Goal: Task Accomplishment & Management: Use online tool/utility

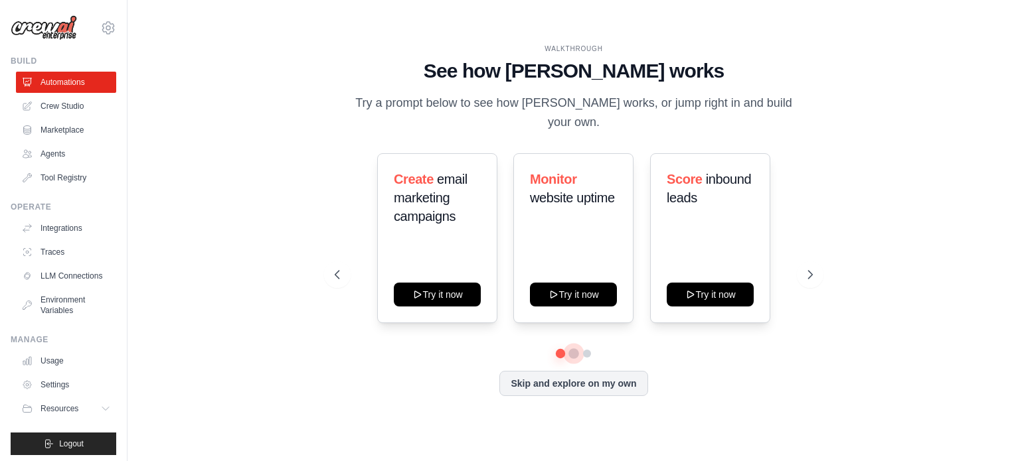
click at [573, 350] on button at bounding box center [573, 354] width 11 height 11
click at [588, 350] on div at bounding box center [574, 354] width 478 height 8
click at [582, 349] on button at bounding box center [587, 354] width 11 height 11
click at [817, 278] on icon at bounding box center [811, 274] width 13 height 13
click at [816, 280] on button at bounding box center [810, 275] width 27 height 27
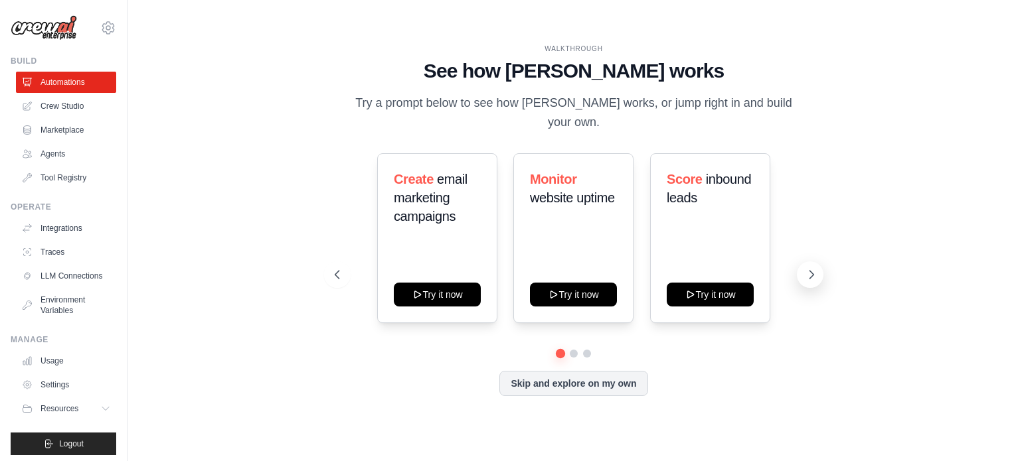
click at [816, 280] on button at bounding box center [810, 275] width 27 height 27
click at [797, 272] on div "Automate social media posting Try it now Summarize customer support tickets Try…" at bounding box center [574, 238] width 478 height 170
click at [802, 276] on button at bounding box center [810, 275] width 27 height 27
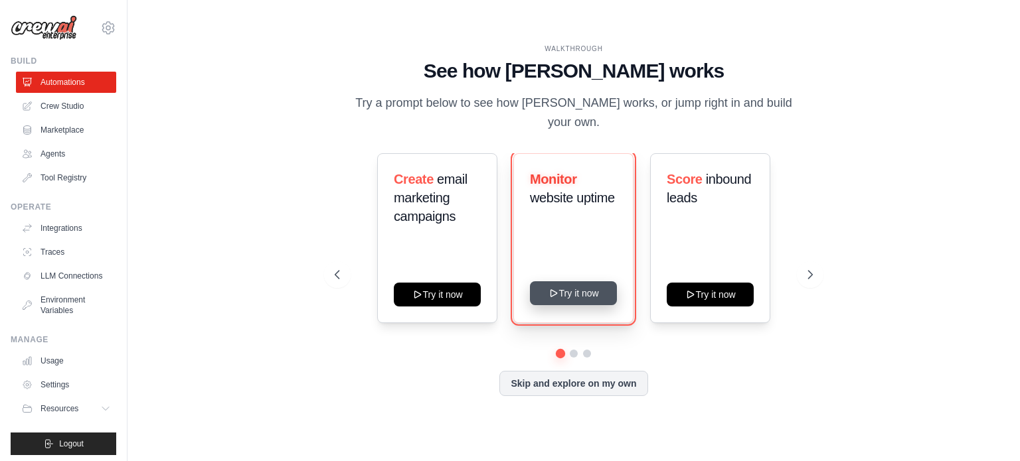
click at [578, 288] on button "Try it now" at bounding box center [573, 294] width 87 height 24
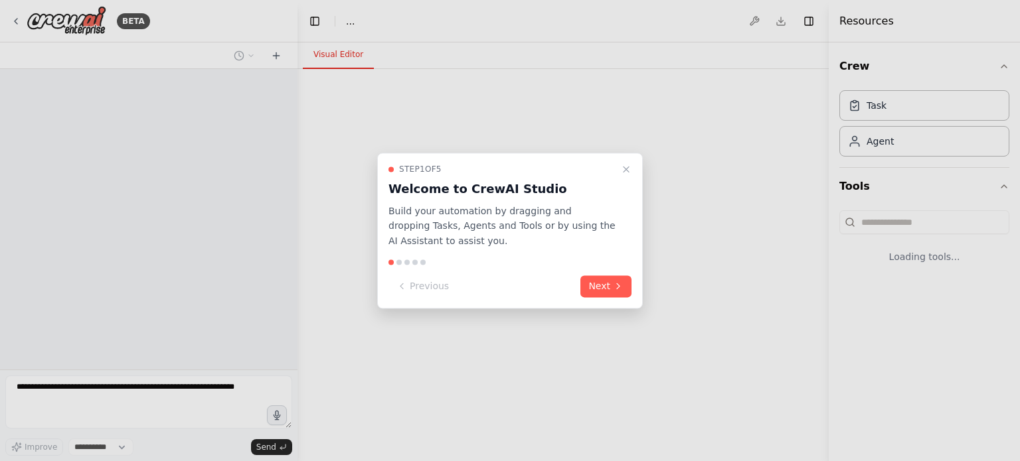
select select "****"
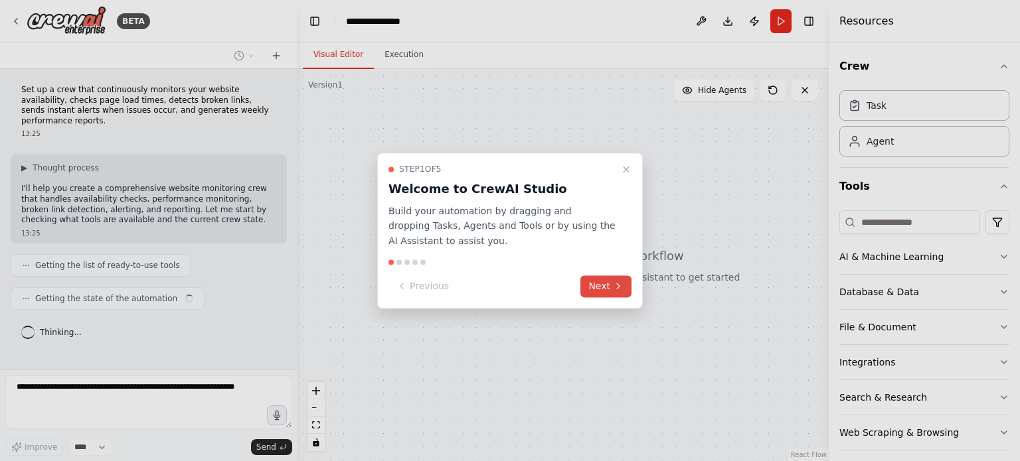
click at [610, 277] on button "Next" at bounding box center [605, 287] width 51 height 22
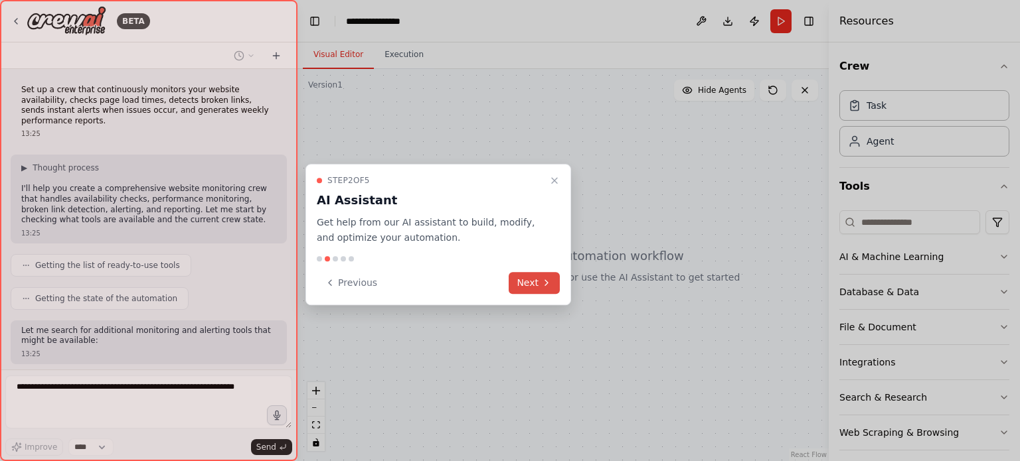
scroll to position [33, 0]
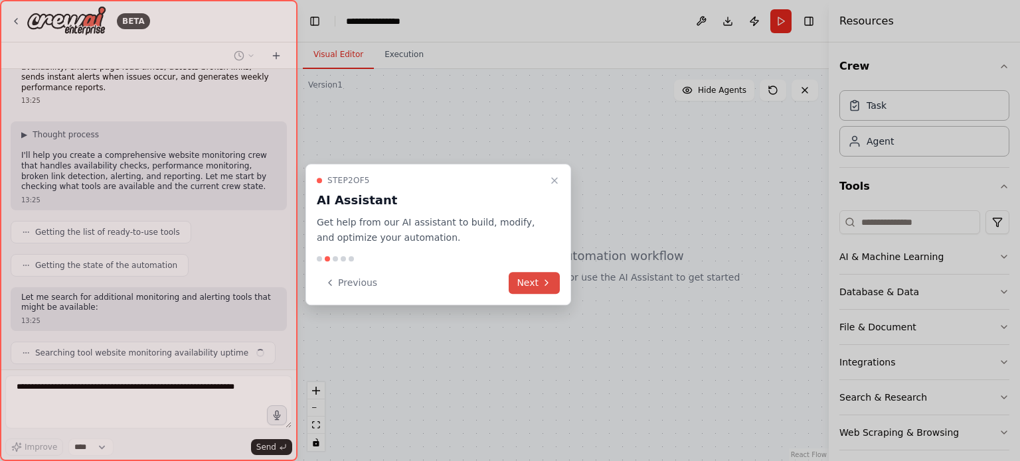
click at [538, 274] on button "Next" at bounding box center [534, 283] width 51 height 22
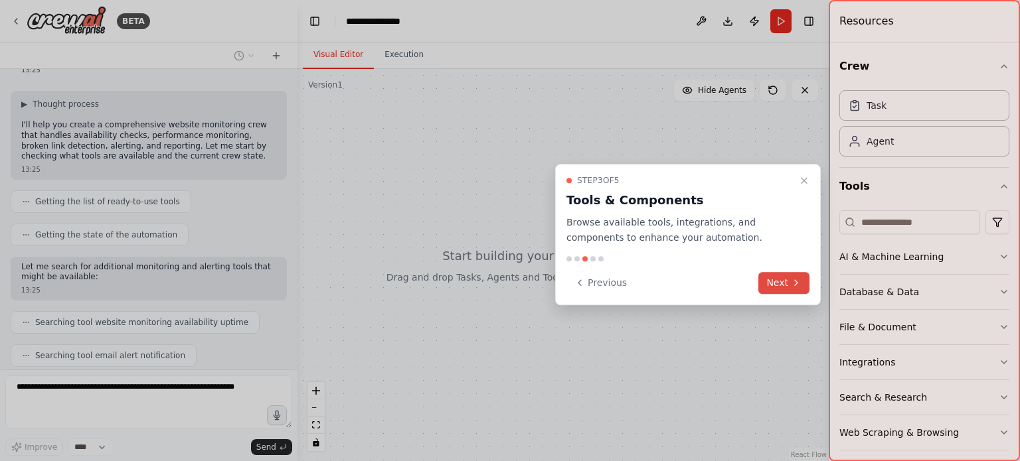
scroll to position [95, 0]
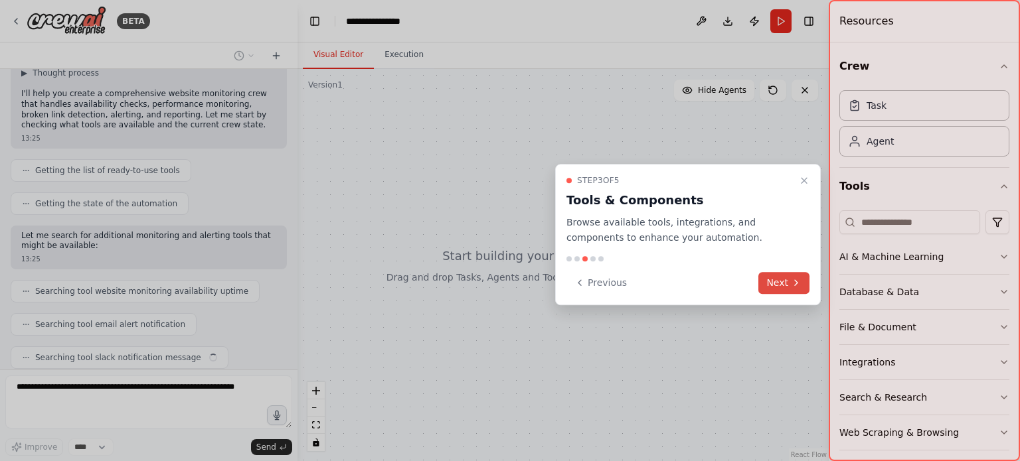
click at [789, 284] on button "Next" at bounding box center [783, 283] width 51 height 22
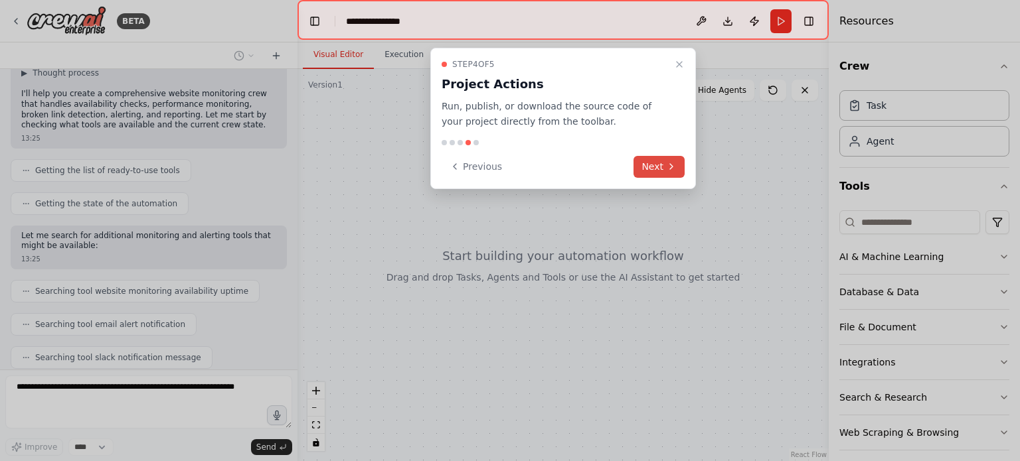
click at [658, 156] on button "Next" at bounding box center [658, 167] width 51 height 22
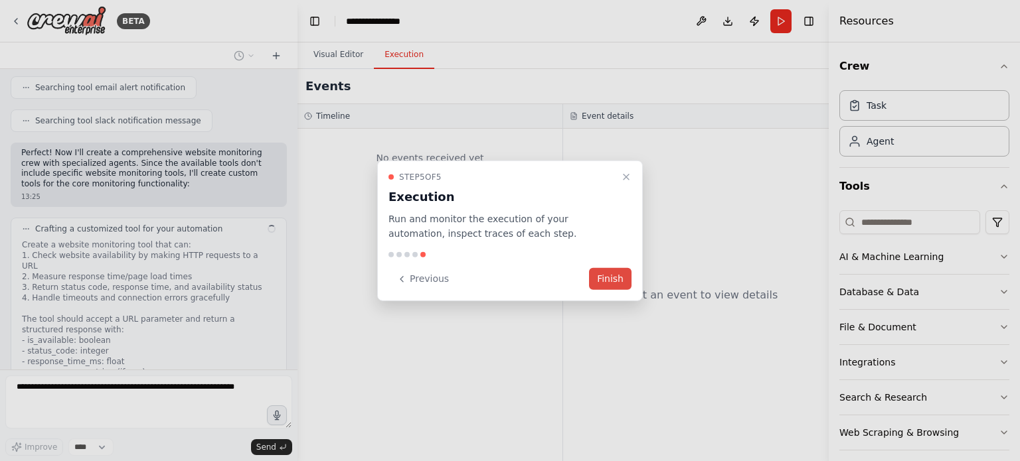
scroll to position [342, 0]
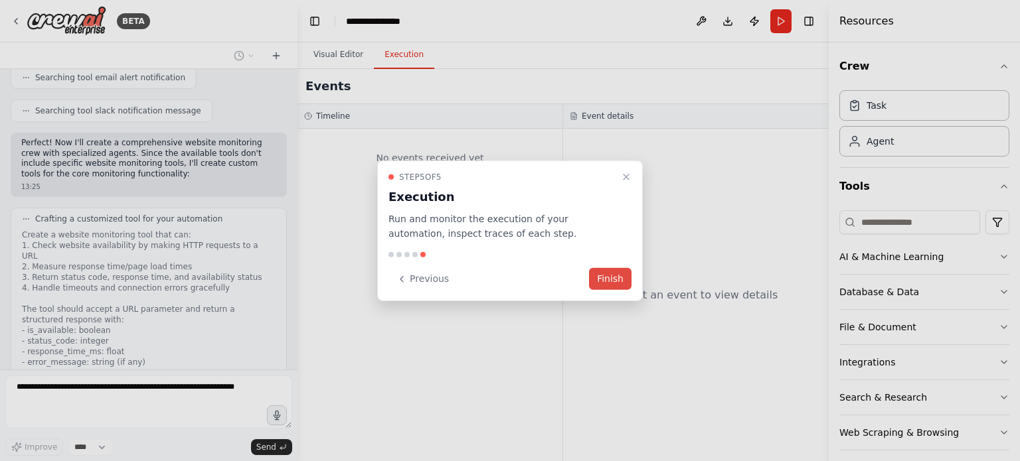
click at [603, 278] on button "Finish" at bounding box center [610, 279] width 42 height 22
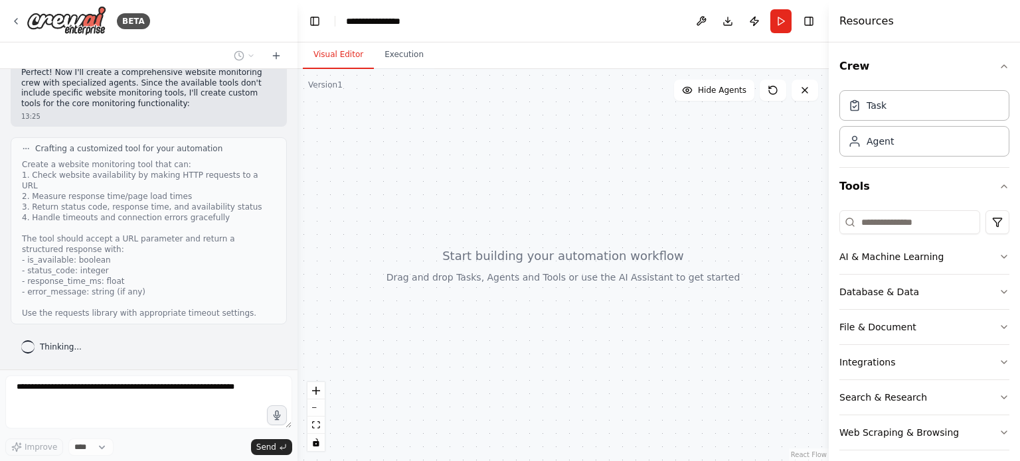
scroll to position [412, 0]
click at [873, 140] on div "Agent" at bounding box center [924, 140] width 170 height 31
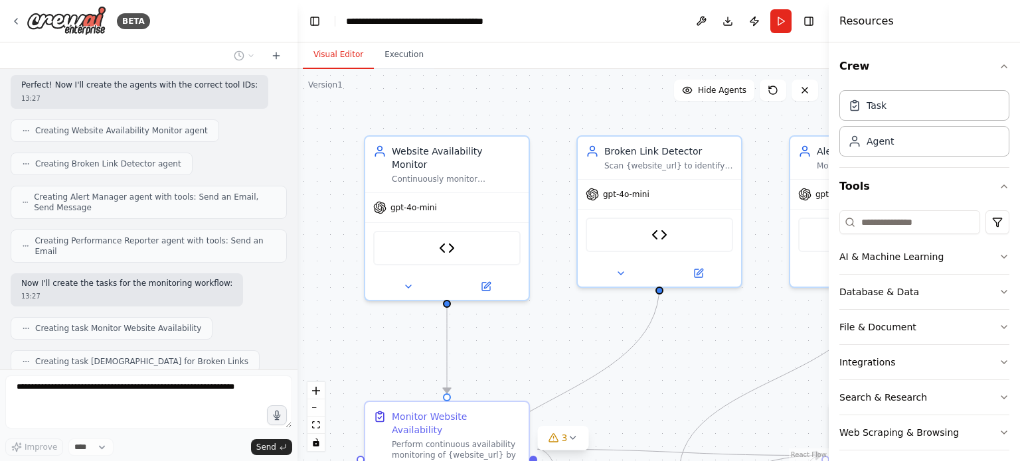
scroll to position [1259, 0]
